Goal: Find specific page/section: Find specific page/section

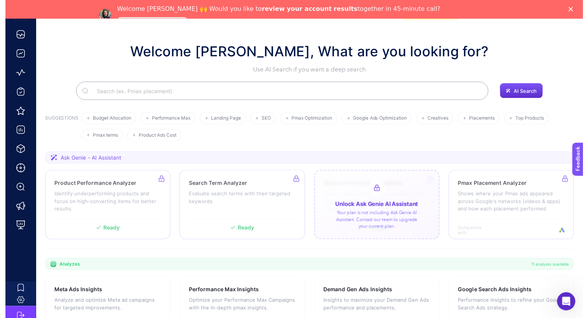
scroll to position [14, 0]
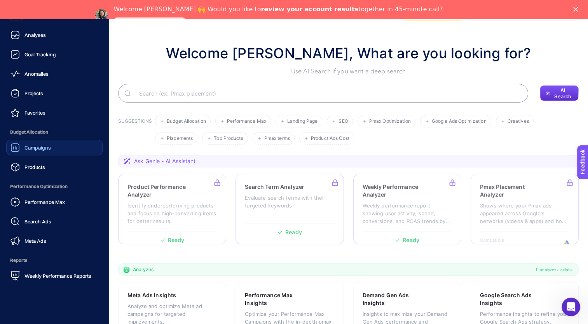
click at [61, 147] on link "Campaigns" at bounding box center [54, 148] width 96 height 16
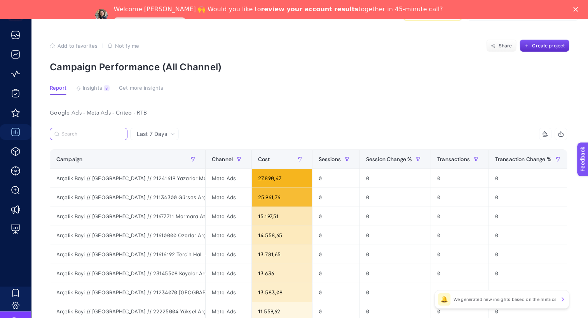
click at [106, 135] on input "Search" at bounding box center [91, 134] width 61 height 6
paste input "230610"
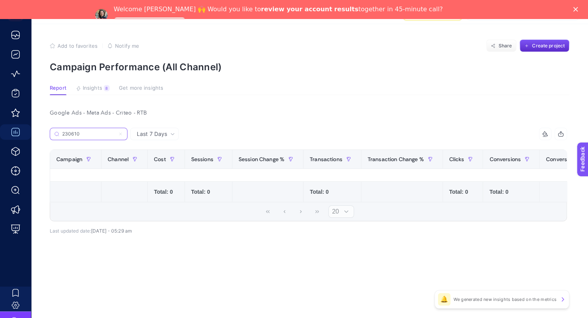
scroll to position [24, 0]
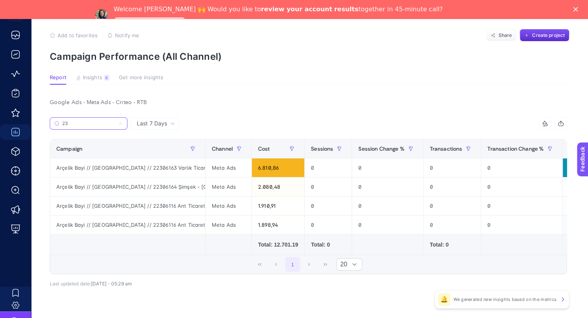
type input "2"
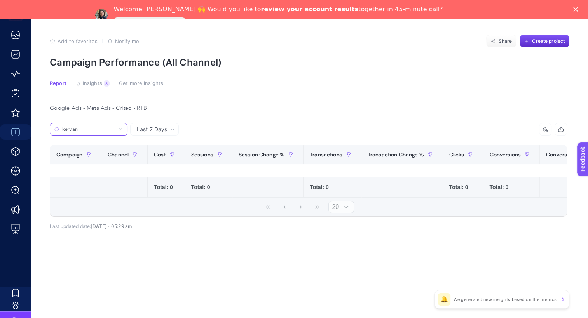
type input "kervan"
click at [149, 126] on span "Last 7 Days" at bounding box center [152, 130] width 30 height 8
click at [165, 153] on li "Last 30 Days" at bounding box center [155, 160] width 44 height 14
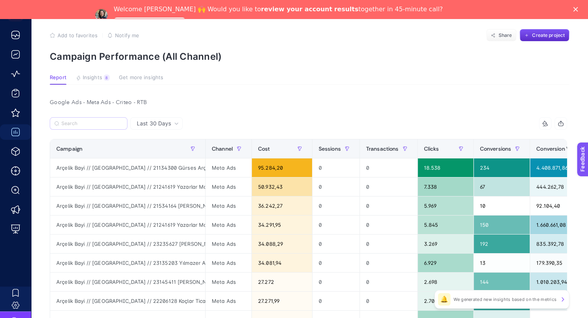
click at [94, 127] on label at bounding box center [89, 123] width 78 height 12
click at [0, 0] on input "kervan" at bounding box center [0, 0] width 0 height 0
click at [94, 123] on input "Search" at bounding box center [91, 124] width 61 height 6
paste input "230610"
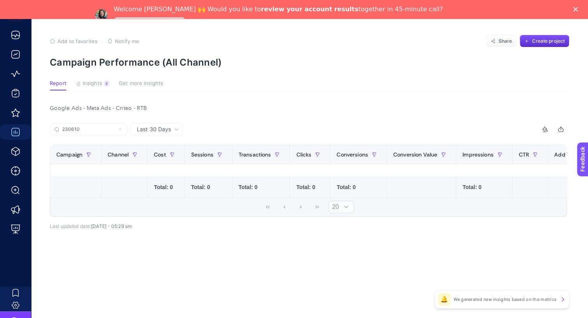
click at [165, 126] on span "Last 30 Days" at bounding box center [154, 130] width 34 height 8
click at [98, 128] on label "230610" at bounding box center [89, 129] width 78 height 12
click at [0, 0] on input "kervan" at bounding box center [0, 0] width 0 height 0
click at [94, 127] on input "230610" at bounding box center [91, 130] width 61 height 6
drag, startPoint x: 94, startPoint y: 122, endPoint x: 42, endPoint y: 124, distance: 51.8
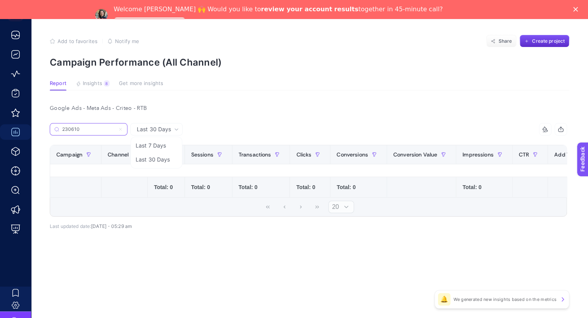
click at [42, 124] on article "Add to favorites false Notify me Share Create project Campaign Performance (All…" at bounding box center [309, 168] width 557 height 299
type input "kervan"
